Goal: Check status: Check status

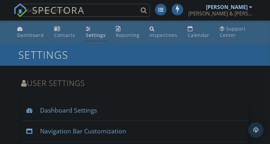
scroll to position [2311, 0]
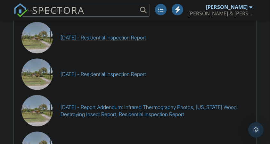
scroll to position [1492, 0]
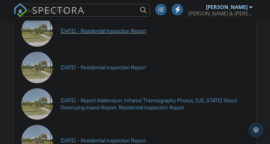
click at [125, 34] on link "[DATE] - Residential Inspection Report" at bounding box center [102, 30] width 85 height 7
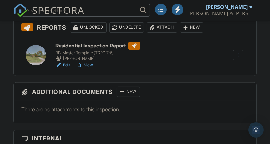
scroll to position [213, 0]
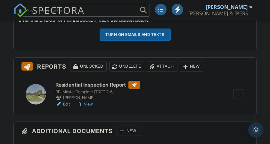
click at [89, 103] on link "View" at bounding box center [84, 104] width 17 height 6
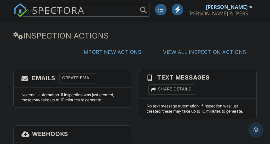
scroll to position [1702, 0]
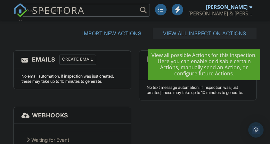
click at [174, 36] on link "View All Inspection Actions" at bounding box center [204, 33] width 83 height 6
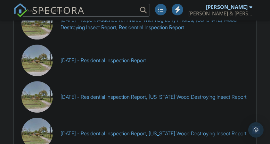
scroll to position [1447, 0]
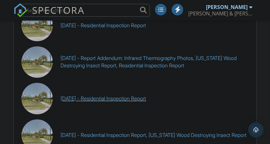
click at [119, 102] on link "04/12/2025 - Residential Inspection Report" at bounding box center [102, 98] width 85 height 7
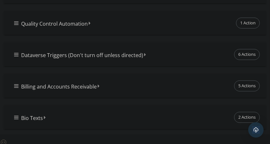
scroll to position [301, 0]
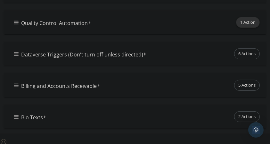
click at [242, 27] on span "1 Action" at bounding box center [247, 22] width 23 height 10
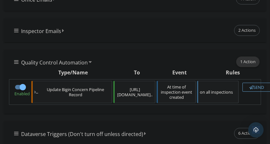
scroll to position [255, 0]
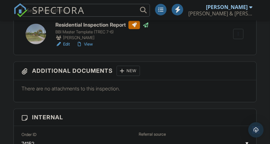
scroll to position [298, 0]
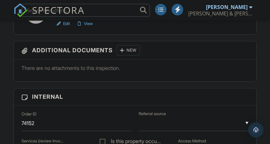
click at [87, 22] on link "View" at bounding box center [84, 23] width 17 height 6
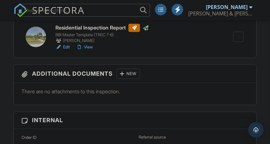
scroll to position [266, 0]
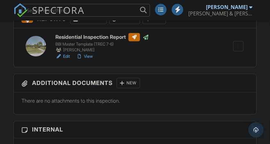
click at [86, 56] on link "View" at bounding box center [84, 56] width 17 height 6
